Goal: Transaction & Acquisition: Obtain resource

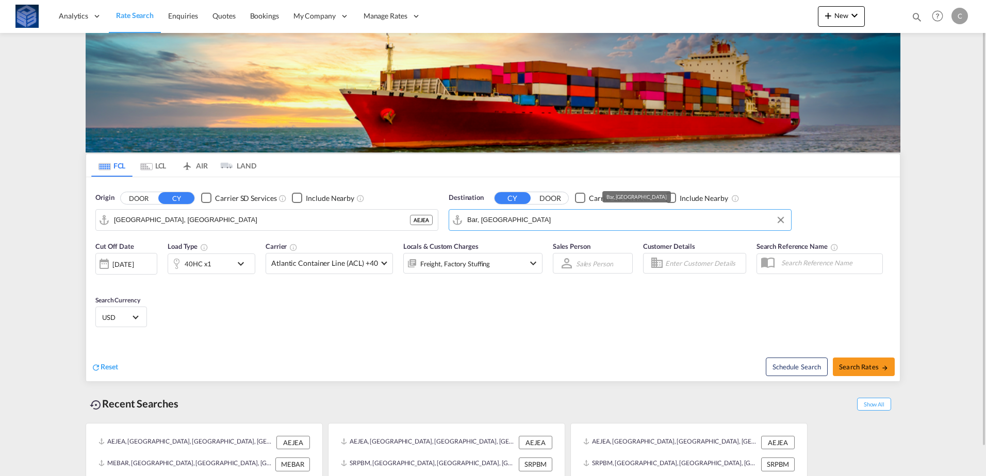
click at [527, 218] on input "Bar, [GEOGRAPHIC_DATA]" at bounding box center [626, 219] width 319 height 15
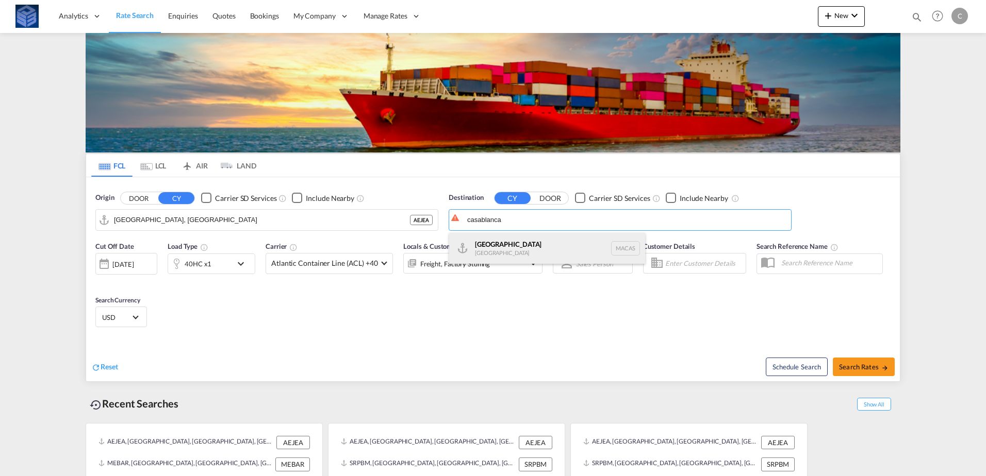
click at [496, 248] on div "Casablanca [GEOGRAPHIC_DATA] [GEOGRAPHIC_DATA]" at bounding box center [547, 248] width 196 height 31
type input "[GEOGRAPHIC_DATA], MACAS"
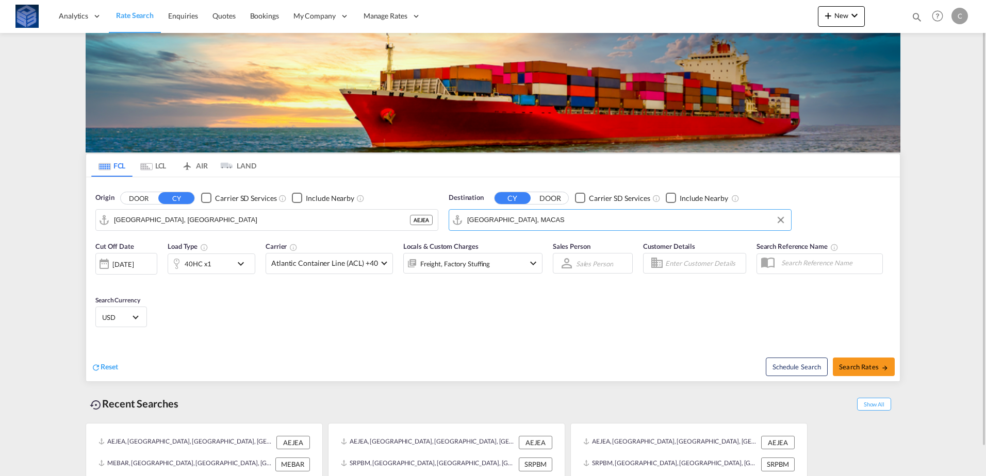
click at [234, 265] on div "40HC x1" at bounding box center [212, 264] width 88 height 21
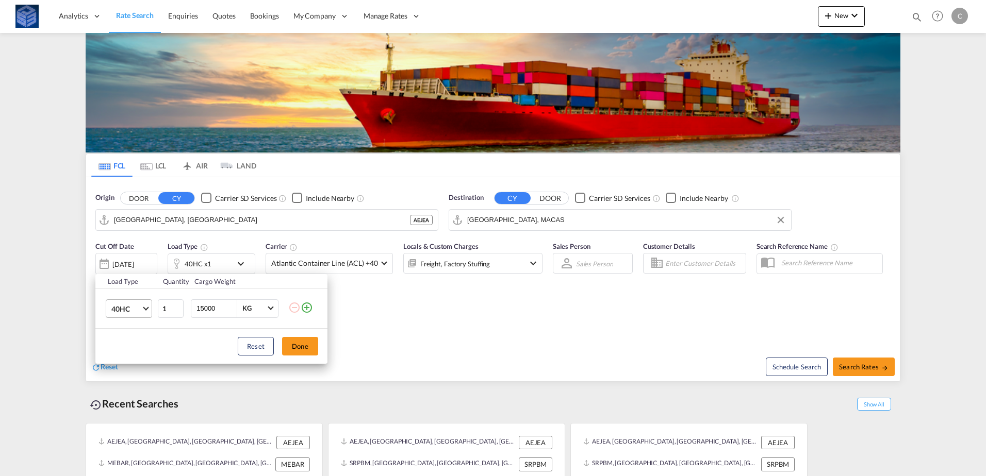
click at [136, 309] on span "40HC" at bounding box center [126, 309] width 30 height 10
click at [132, 262] on md-option "20GP" at bounding box center [138, 259] width 70 height 25
click at [292, 348] on button "Done" at bounding box center [300, 346] width 36 height 19
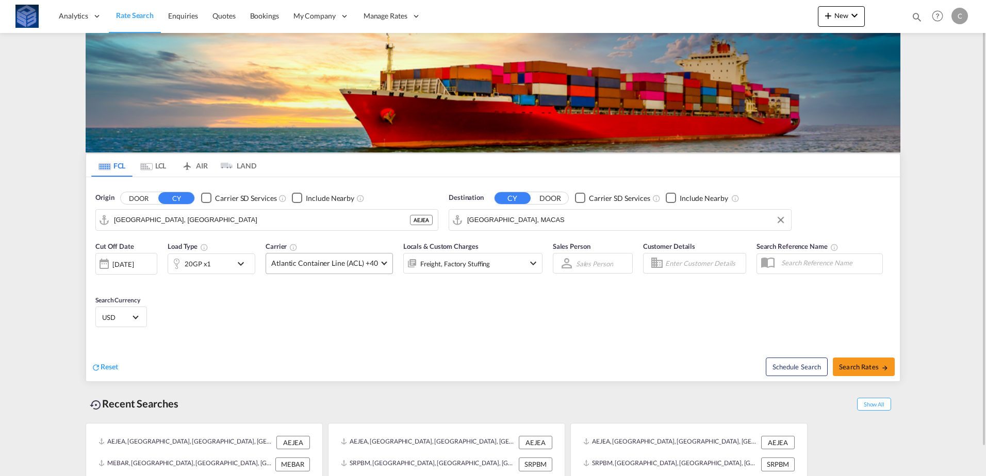
click at [309, 269] on md-select-value "Atlantic Container Line (ACL) +40" at bounding box center [329, 264] width 126 height 20
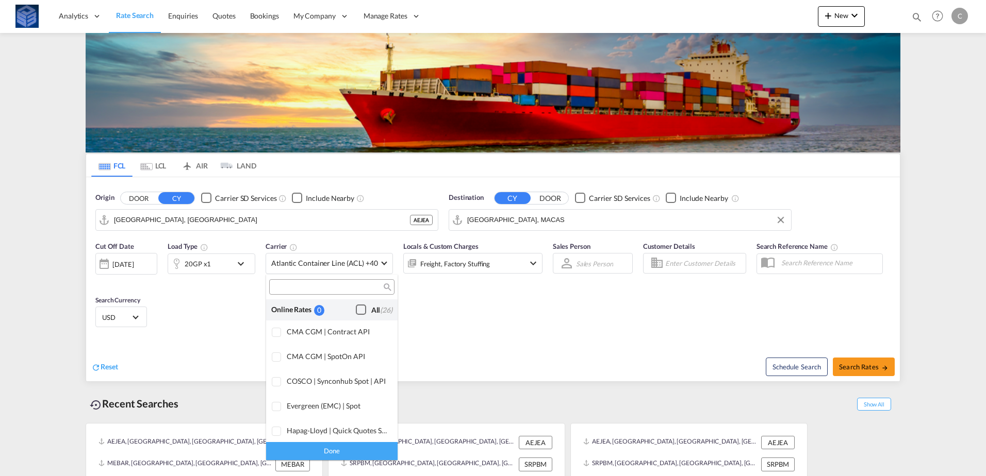
click at [356, 311] on div "Checkbox No Ink" at bounding box center [361, 310] width 10 height 10
click at [367, 447] on div "Done" at bounding box center [331, 451] width 131 height 18
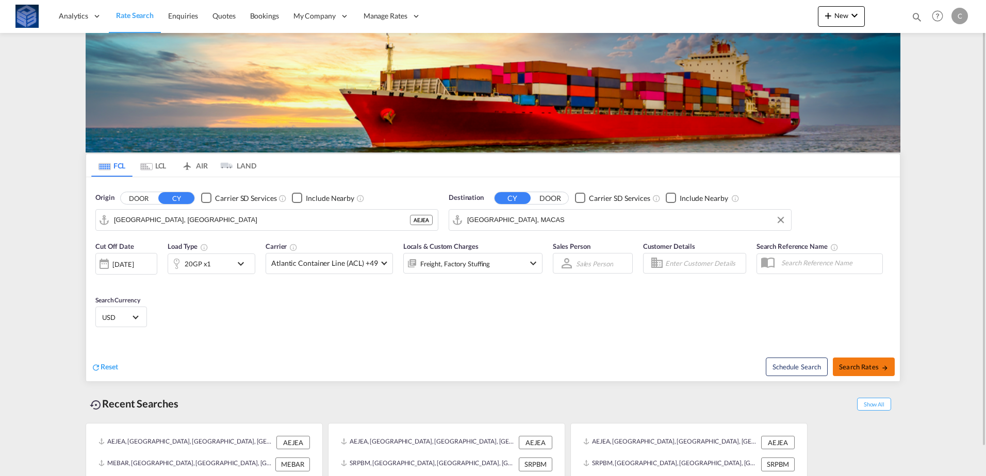
click at [863, 376] on button "Search Rates" at bounding box center [863, 367] width 62 height 19
type input "AEJEA to MACAS / [DATE]"
